Goal: Feedback & Contribution: Submit feedback/report problem

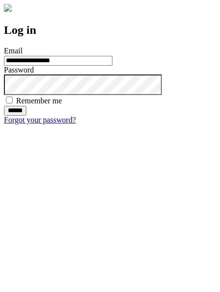
type input "**********"
click at [26, 116] on input "******" at bounding box center [15, 111] width 23 height 10
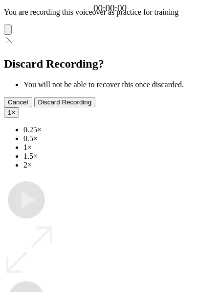
type input "**********"
